Goal: Task Accomplishment & Management: Use online tool/utility

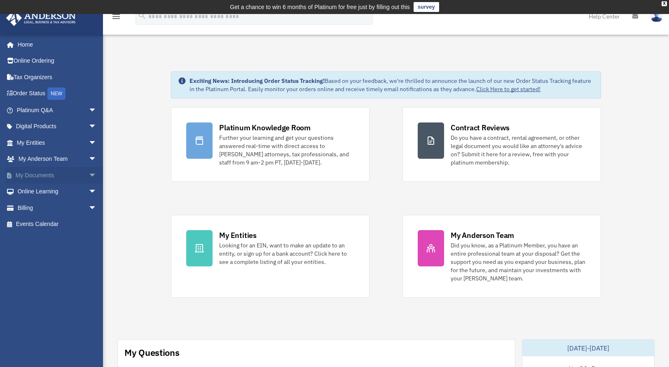
click at [89, 173] on span "arrow_drop_down" at bounding box center [97, 175] width 16 height 17
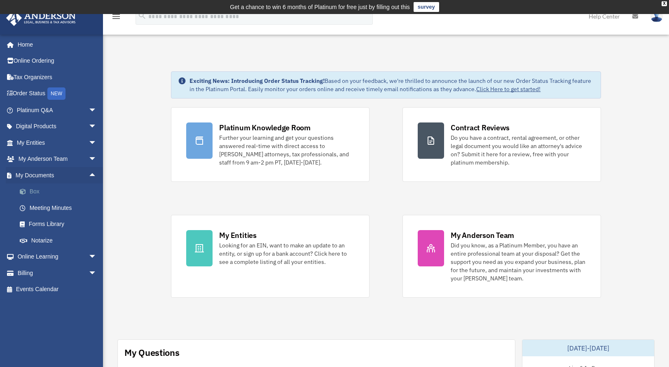
click at [39, 189] on link "Box" at bounding box center [61, 191] width 98 height 16
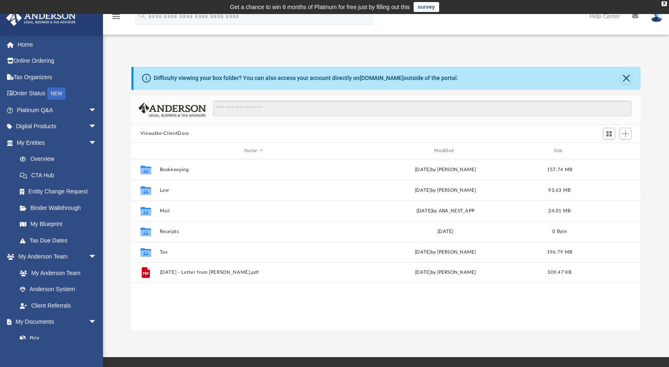
scroll to position [181, 503]
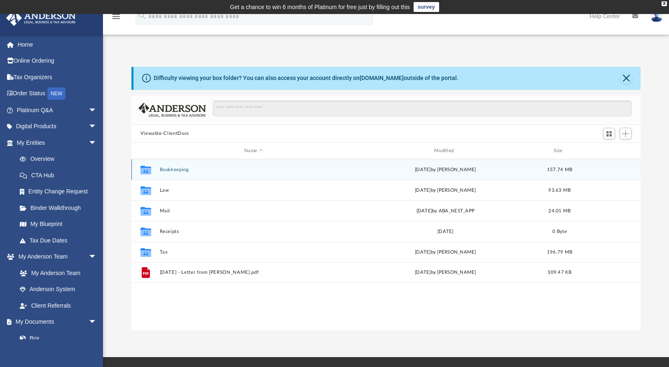
click at [184, 167] on button "Bookkeeping" at bounding box center [253, 169] width 188 height 5
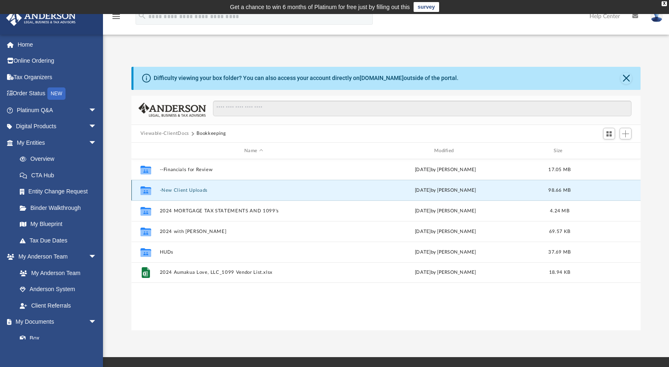
click at [190, 192] on button "-New Client Uploads" at bounding box center [253, 190] width 188 height 5
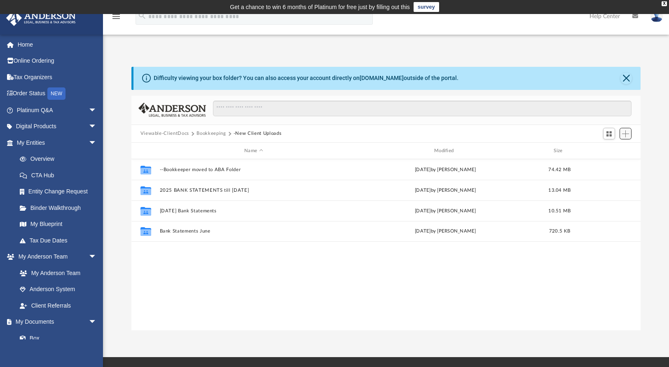
click at [628, 136] on span "Add" at bounding box center [625, 133] width 7 height 7
click at [614, 163] on li "New Folder" at bounding box center [614, 163] width 26 height 9
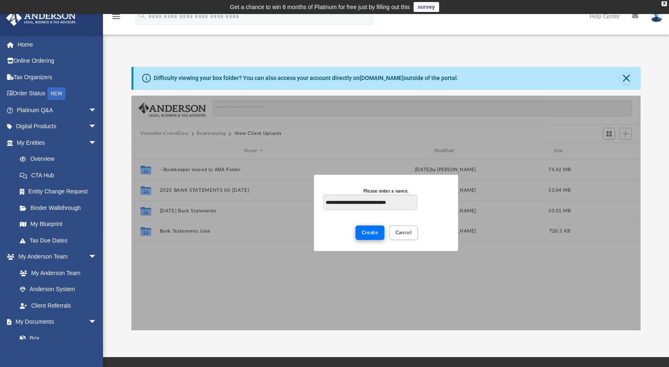
type input "**********"
click at [376, 236] on button "Create" at bounding box center [370, 232] width 29 height 14
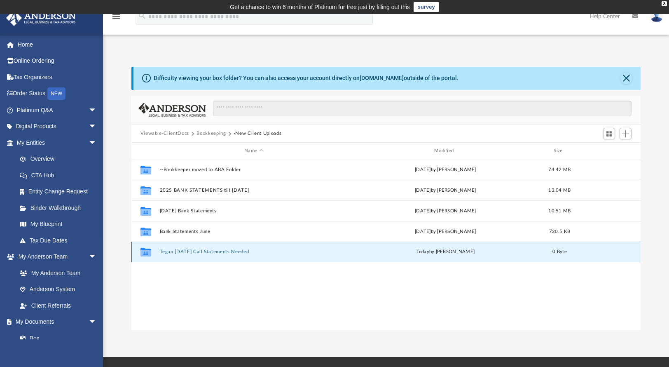
click at [256, 252] on button "Tegan [DATE] Call Statements Needed" at bounding box center [253, 251] width 188 height 5
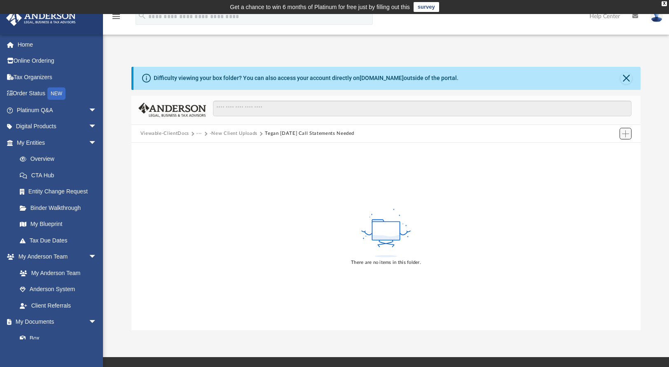
click at [626, 134] on span "Add" at bounding box center [625, 133] width 7 height 7
click at [612, 149] on li "Upload" at bounding box center [614, 150] width 26 height 9
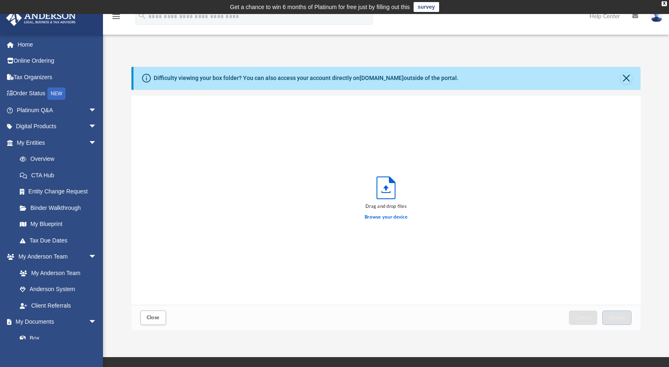
scroll to position [203, 503]
click at [393, 216] on label "Browse your device" at bounding box center [386, 216] width 43 height 7
click at [0, 0] on input "Browse your device" at bounding box center [0, 0] width 0 height 0
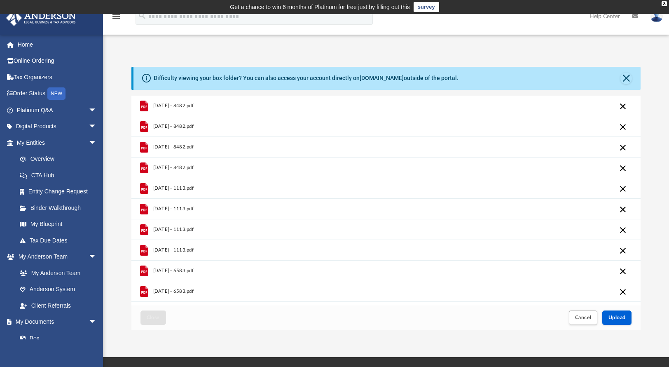
scroll to position [38, 0]
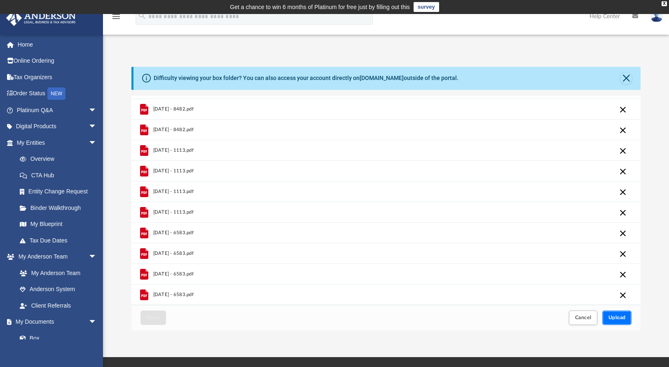
click at [607, 315] on button "Upload" at bounding box center [618, 317] width 30 height 14
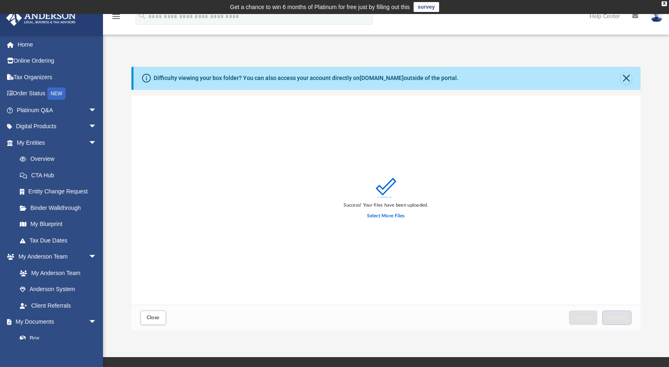
scroll to position [0, 0]
click at [158, 317] on span "Close" at bounding box center [153, 317] width 13 height 5
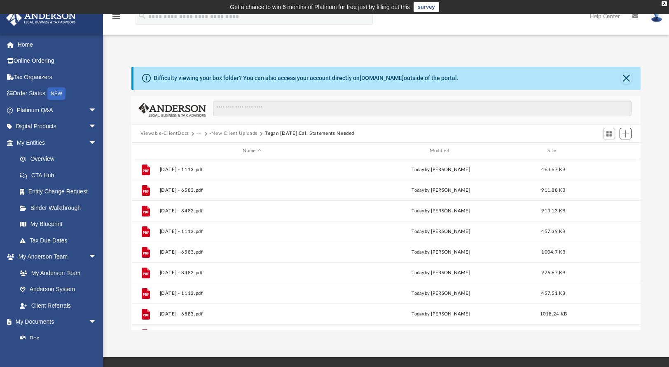
scroll to position [181, 503]
